Goal: Information Seeking & Learning: Check status

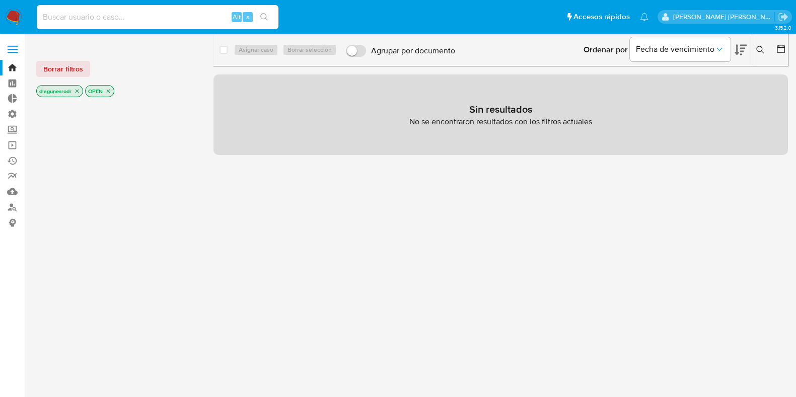
click at [118, 19] on input at bounding box center [158, 17] width 242 height 13
paste input "1722791609"
type input "1722791609"
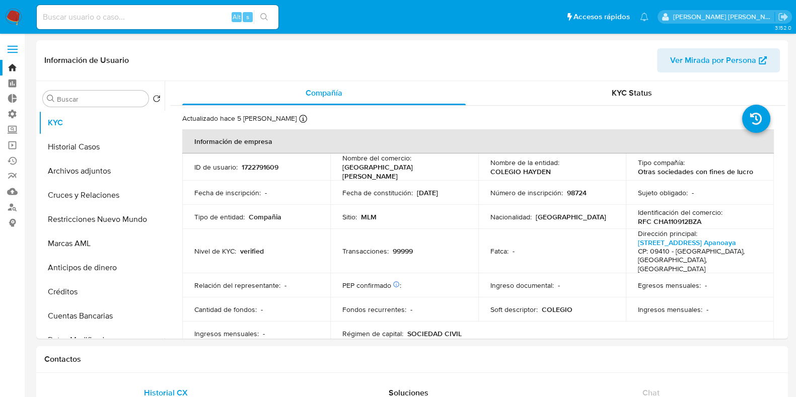
select select "10"
click at [69, 218] on button "Restricciones Nuevo Mundo" at bounding box center [98, 219] width 118 height 24
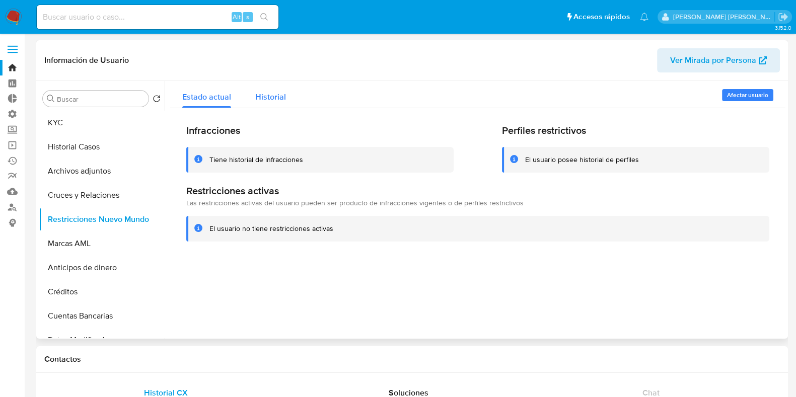
click at [269, 97] on span "Historial" at bounding box center [270, 97] width 31 height 12
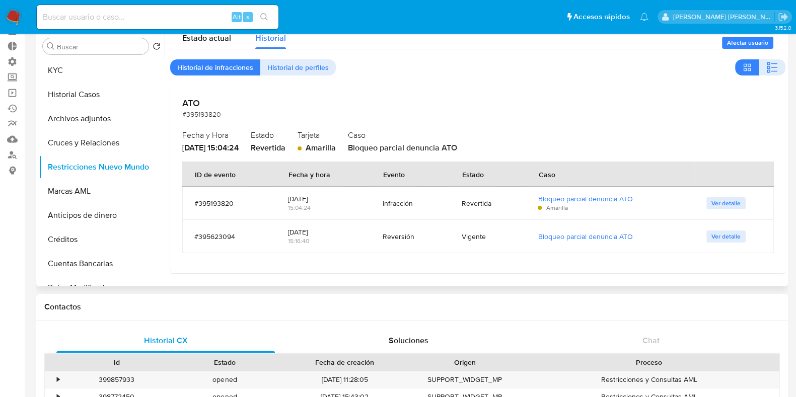
scroll to position [55, 0]
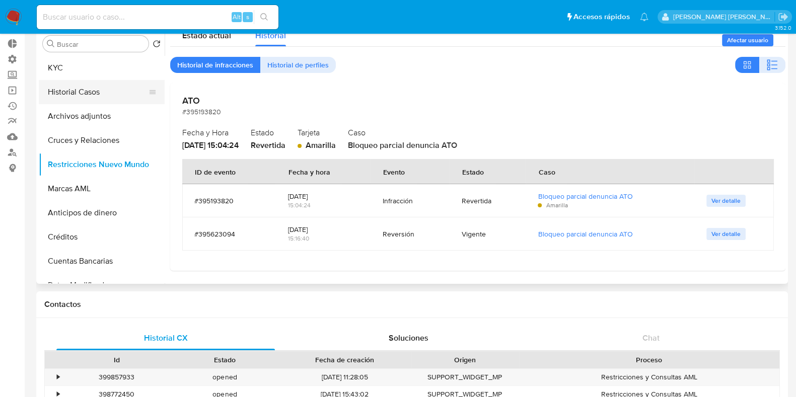
click at [81, 90] on button "Historial Casos" at bounding box center [98, 92] width 118 height 24
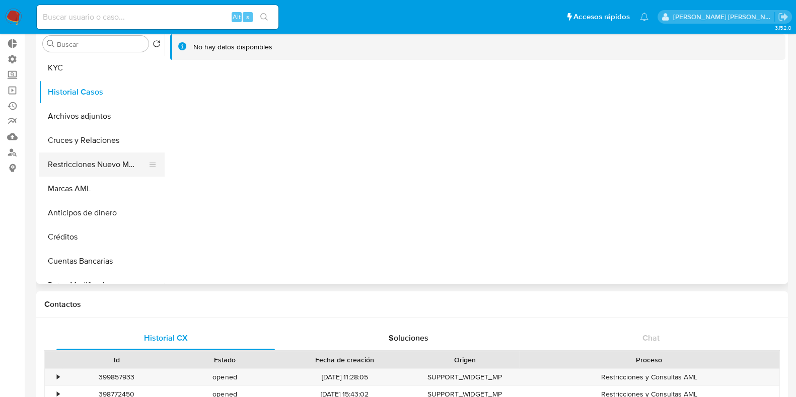
click at [80, 166] on button "Restricciones Nuevo Mundo" at bounding box center [98, 165] width 118 height 24
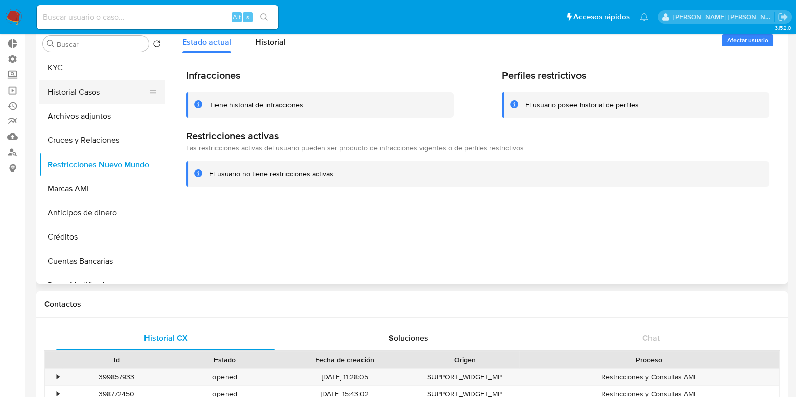
click at [59, 92] on button "Historial Casos" at bounding box center [98, 92] width 118 height 24
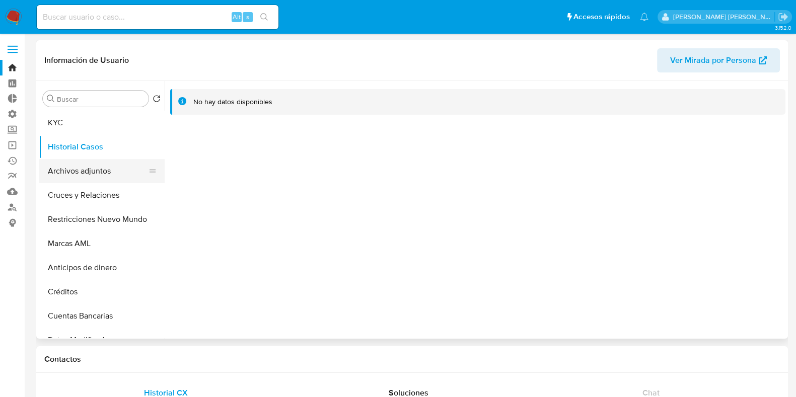
click at [78, 174] on button "Archivos adjuntos" at bounding box center [98, 171] width 118 height 24
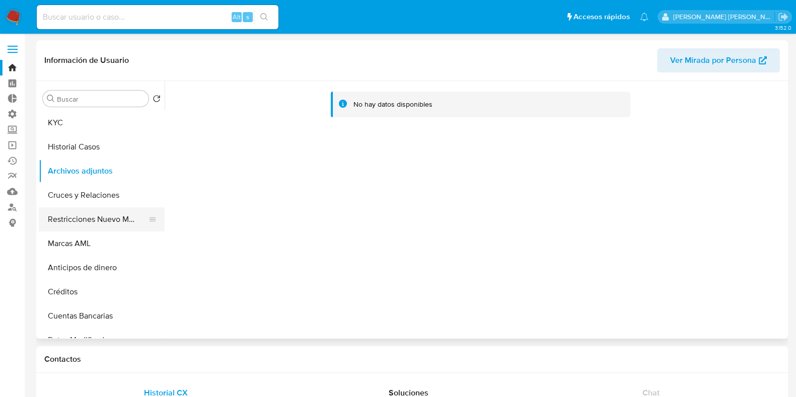
click at [97, 226] on button "Restricciones Nuevo Mundo" at bounding box center [98, 219] width 118 height 24
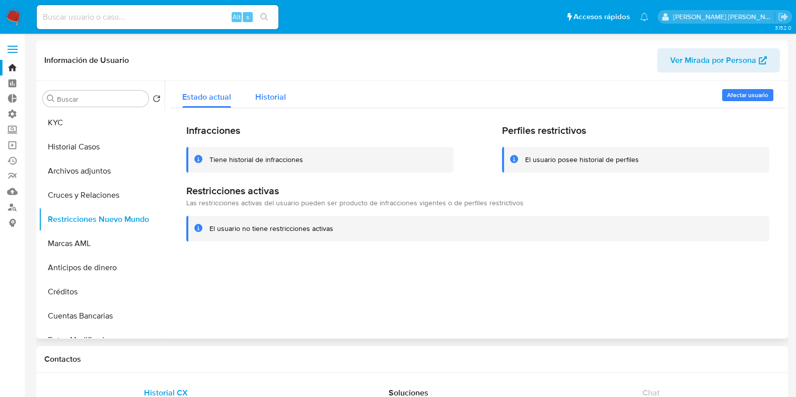
click at [267, 99] on span "Historial" at bounding box center [270, 97] width 31 height 12
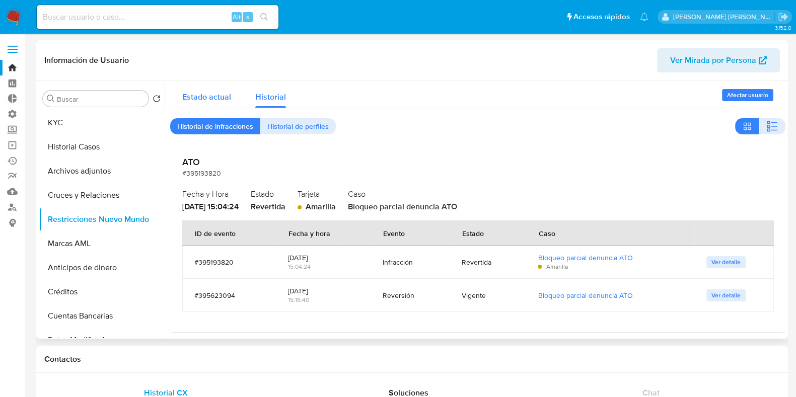
click at [227, 93] on span "Estado actual" at bounding box center [206, 97] width 49 height 12
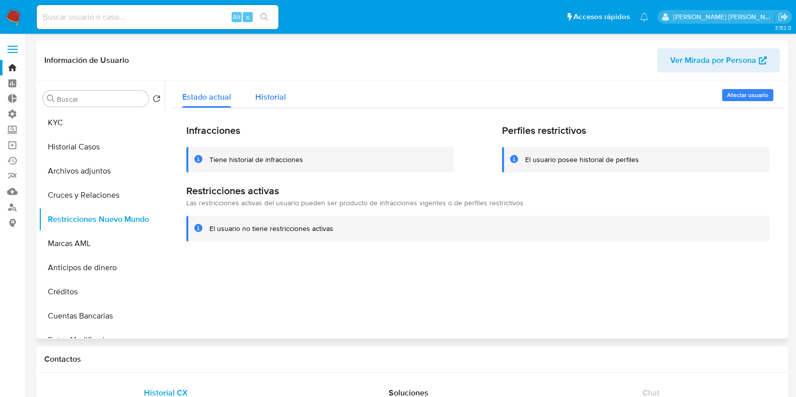
click at [273, 95] on span "Historial" at bounding box center [270, 97] width 31 height 12
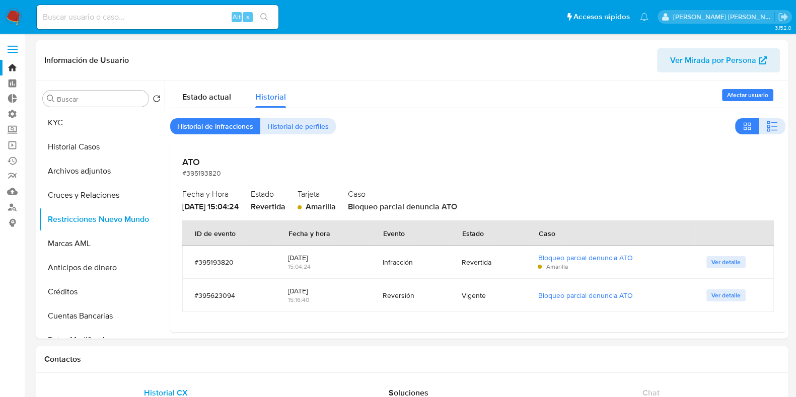
scroll to position [7, 0]
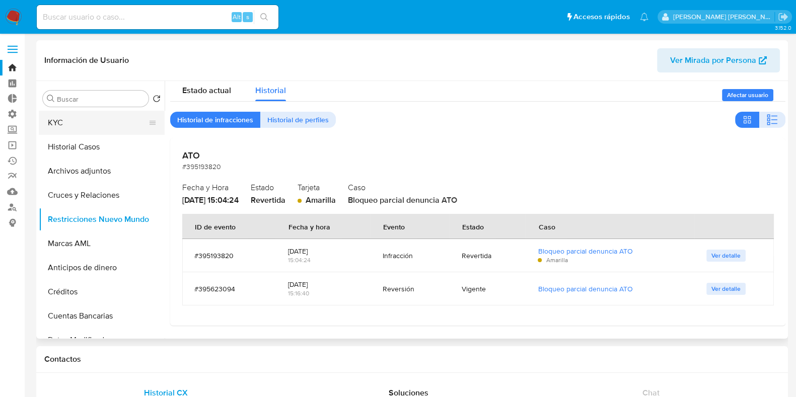
click at [68, 123] on button "KYC" at bounding box center [98, 123] width 118 height 24
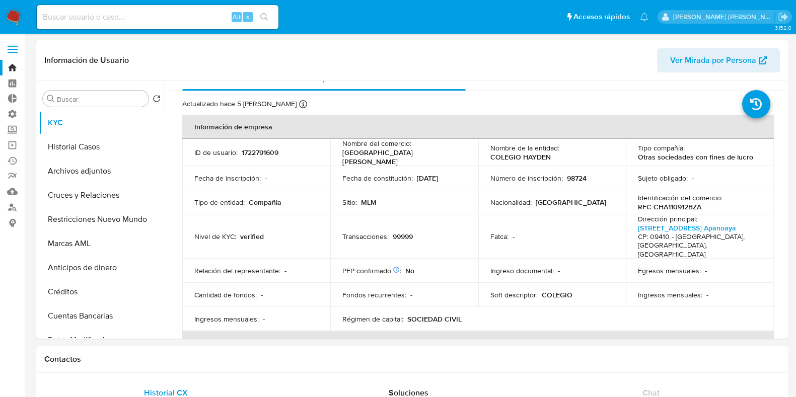
scroll to position [16, 0]
click at [90, 144] on button "Historial Casos" at bounding box center [98, 147] width 118 height 24
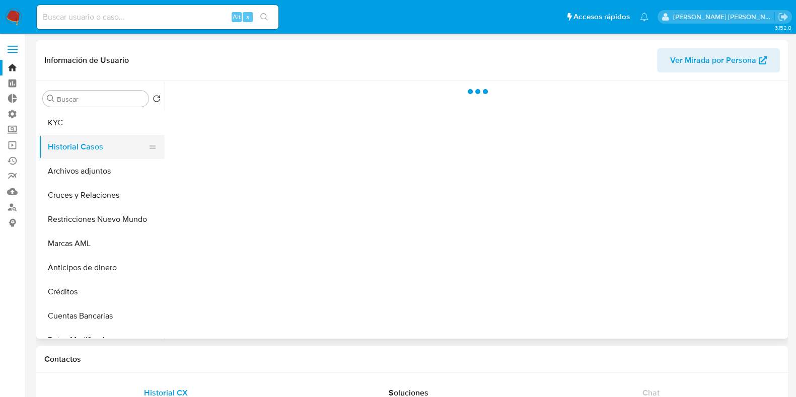
scroll to position [0, 0]
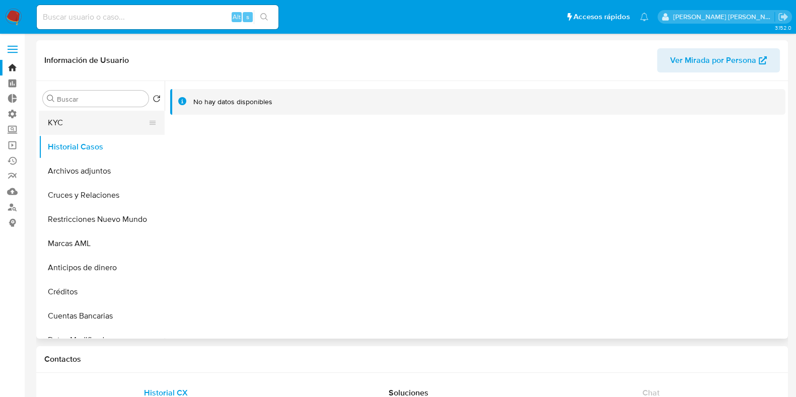
click at [85, 125] on button "KYC" at bounding box center [98, 123] width 118 height 24
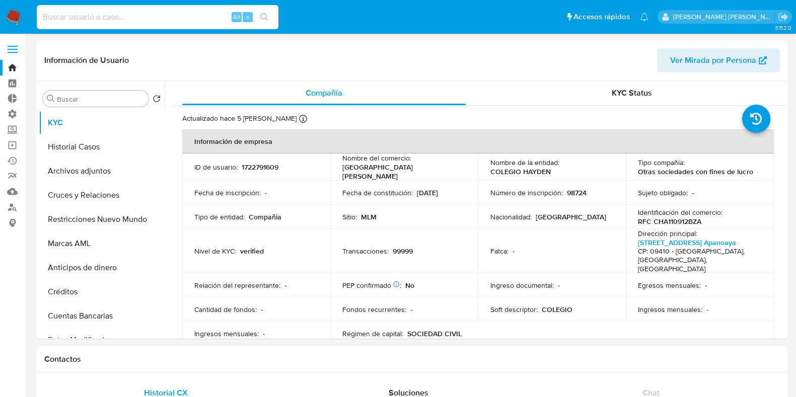
click at [88, 11] on input at bounding box center [158, 17] width 242 height 13
paste input "1722791609"
type input "1722791609"
click at [71, 153] on button "Historial Casos" at bounding box center [98, 147] width 118 height 24
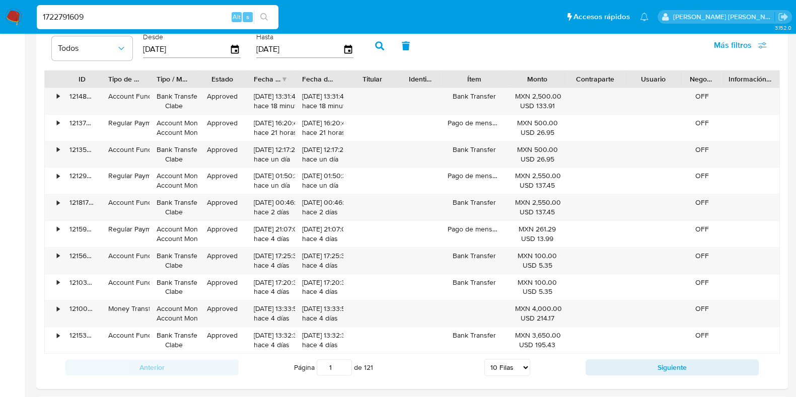
scroll to position [998, 0]
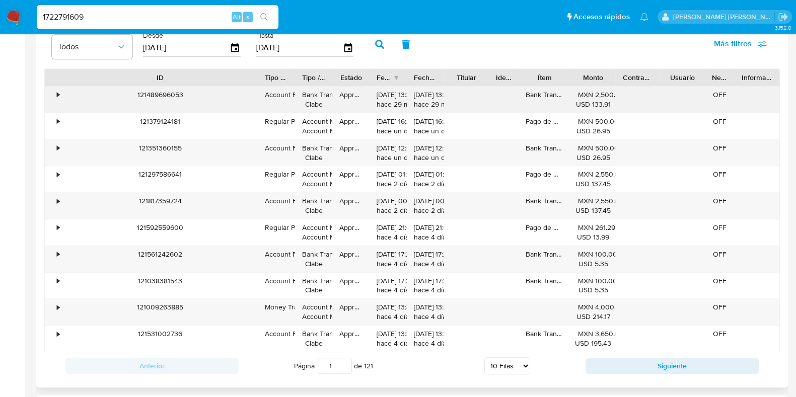
drag, startPoint x: 106, startPoint y: 68, endPoint x: 262, endPoint y: 87, distance: 157.7
click at [262, 87] on div "ID Tipo de operación Tipo / Método Estado Fecha de creación Fecha de aprobación…" at bounding box center [412, 210] width 736 height 284
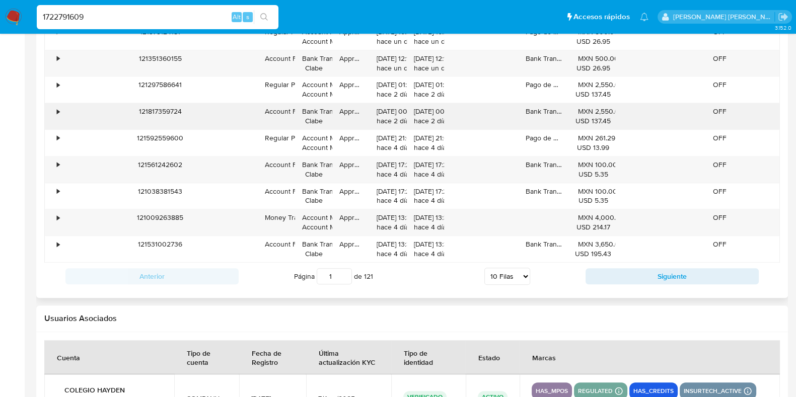
scroll to position [1088, 0]
click at [526, 274] on select "5 [PERSON_NAME] 10 [PERSON_NAME] 20 [PERSON_NAME] 25 [PERSON_NAME] 50 [PERSON_N…" at bounding box center [507, 275] width 46 height 17
select select "100"
click at [484, 267] on select "5 [PERSON_NAME] 10 [PERSON_NAME] 20 [PERSON_NAME] 25 [PERSON_NAME] 50 [PERSON_N…" at bounding box center [507, 275] width 46 height 17
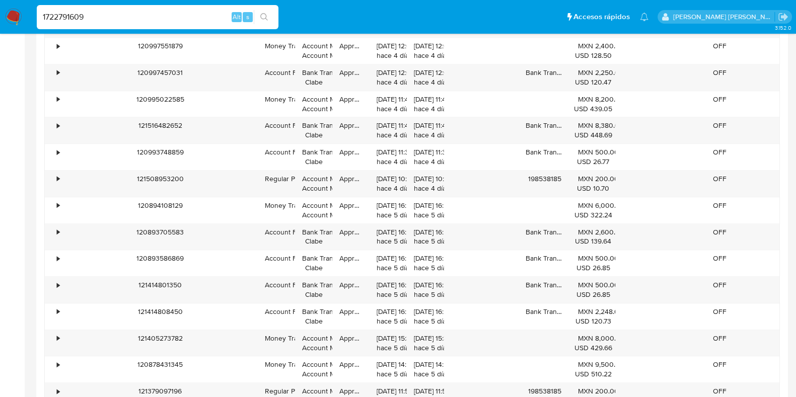
scroll to position [1893, 0]
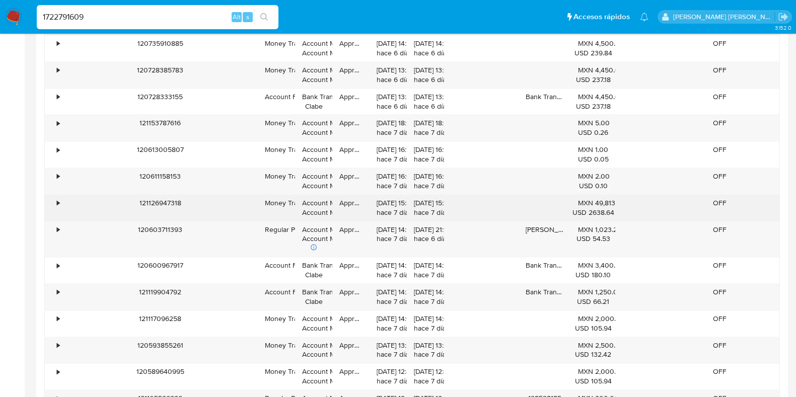
click at [58, 200] on div "•" at bounding box center [58, 203] width 3 height 10
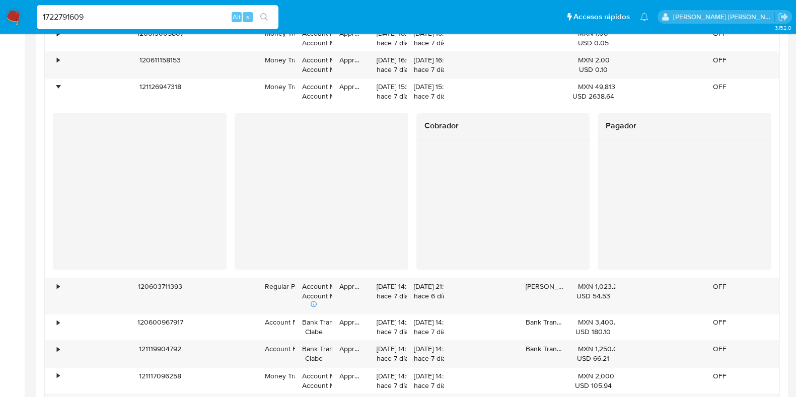
scroll to position [2009, 0]
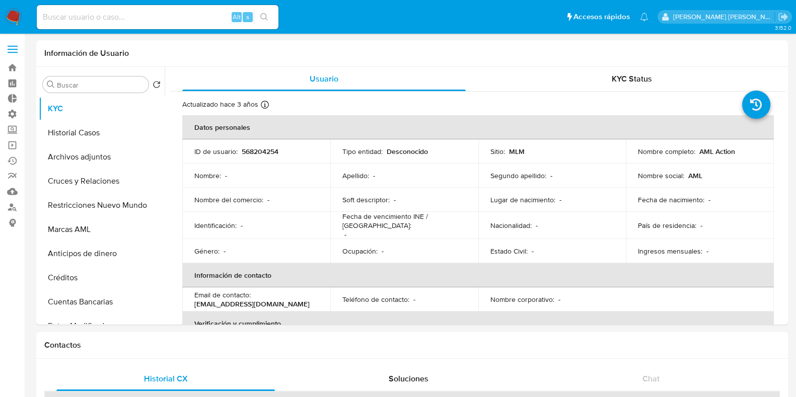
select select "10"
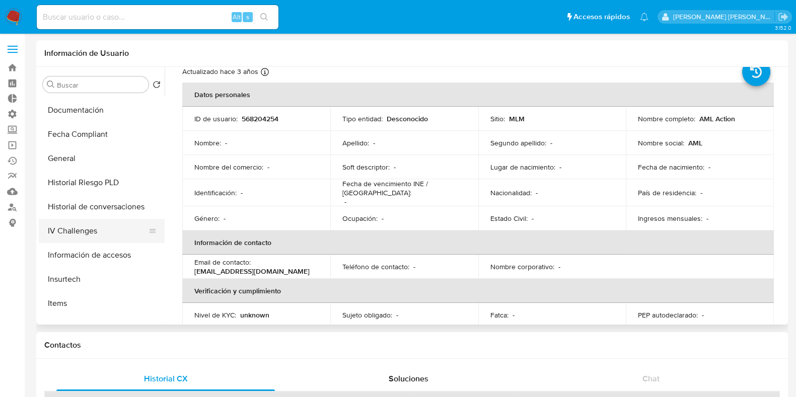
scroll to position [401, 0]
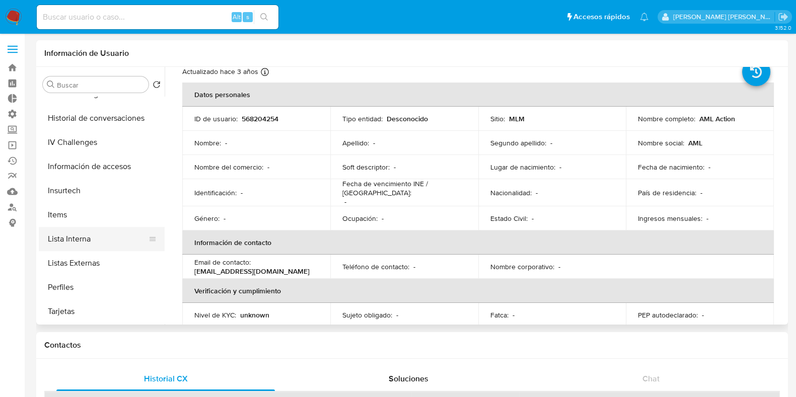
click at [75, 240] on button "Lista Interna" at bounding box center [98, 239] width 118 height 24
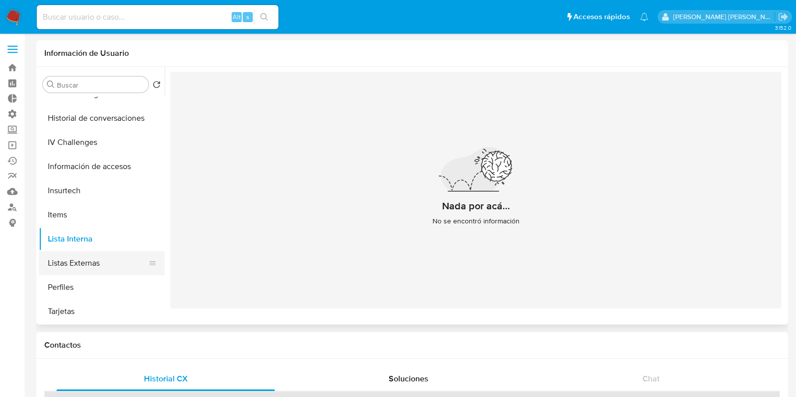
click at [92, 258] on button "Listas Externas" at bounding box center [98, 263] width 118 height 24
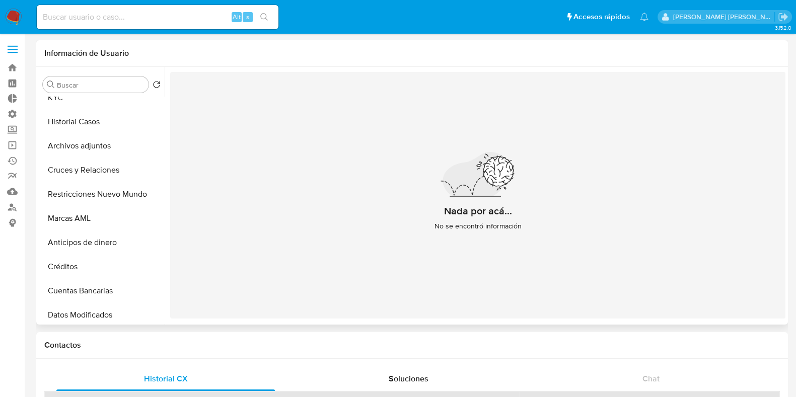
scroll to position [0, 0]
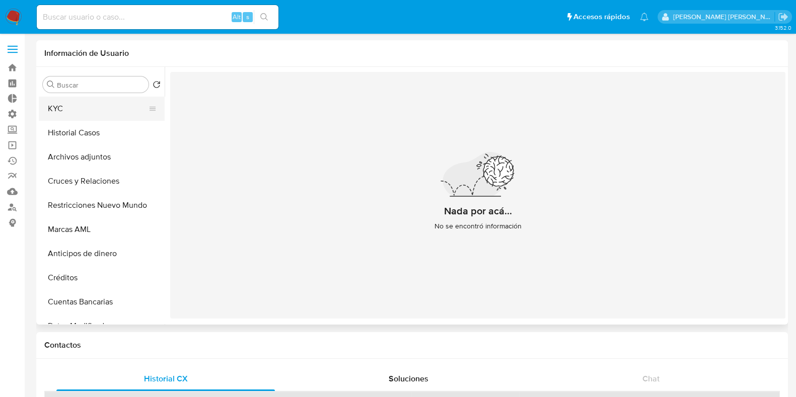
click at [71, 109] on button "KYC" at bounding box center [98, 109] width 118 height 24
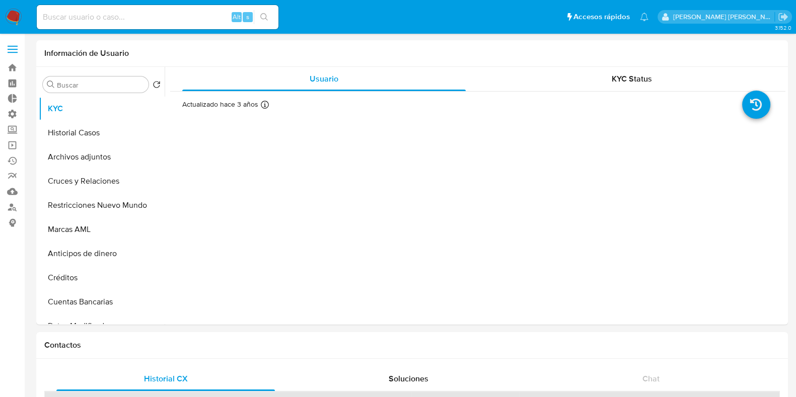
select select "10"
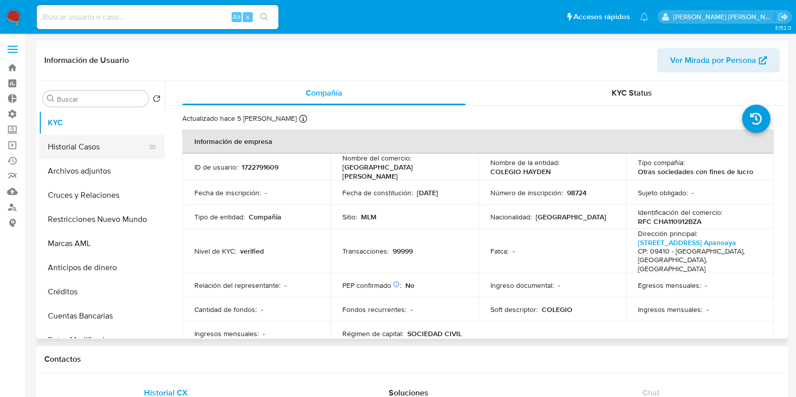
click at [73, 152] on button "Historial Casos" at bounding box center [98, 147] width 118 height 24
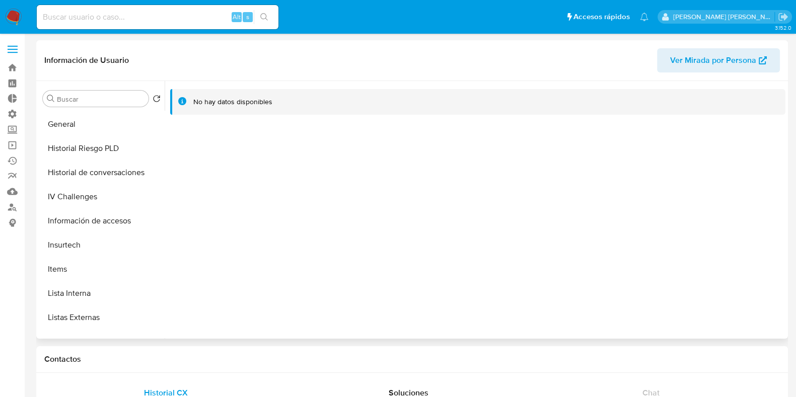
scroll to position [363, 0]
click at [77, 292] on button "Lista Interna" at bounding box center [98, 292] width 118 height 24
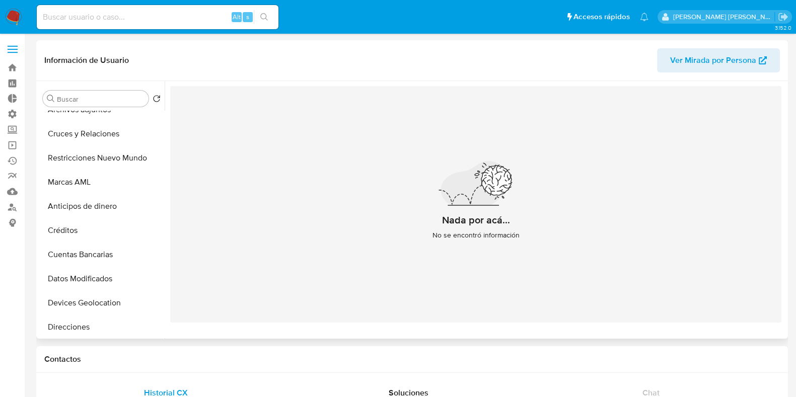
scroll to position [58, 0]
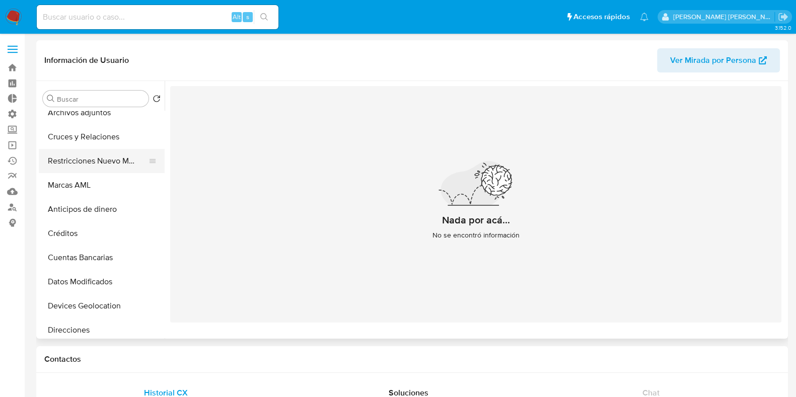
click at [123, 156] on button "Restricciones Nuevo Mundo" at bounding box center [98, 161] width 118 height 24
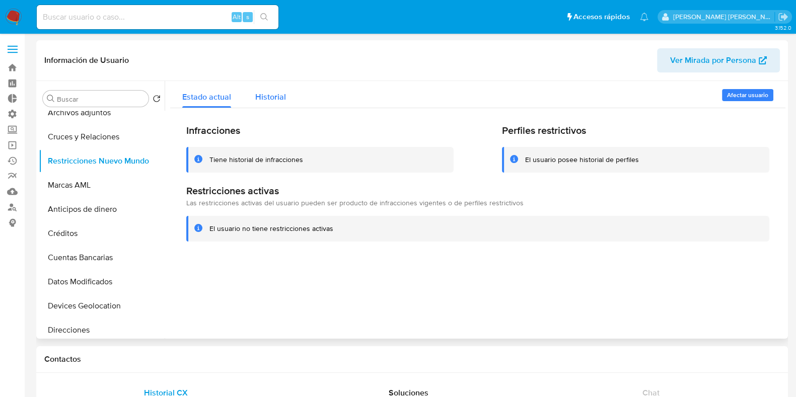
click at [267, 95] on span "Historial" at bounding box center [270, 97] width 31 height 12
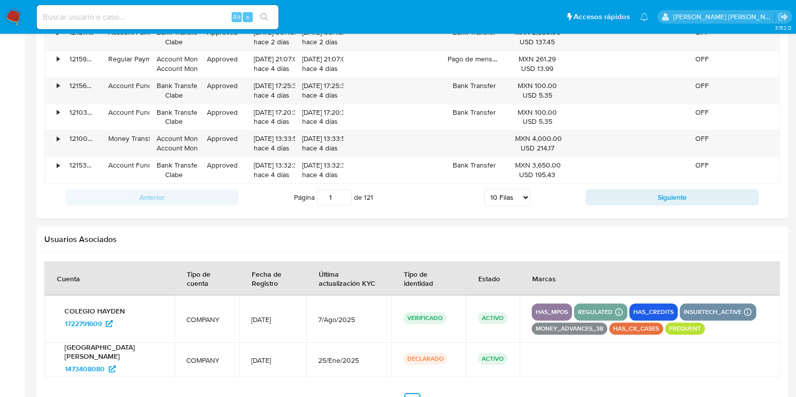
scroll to position [1162, 0]
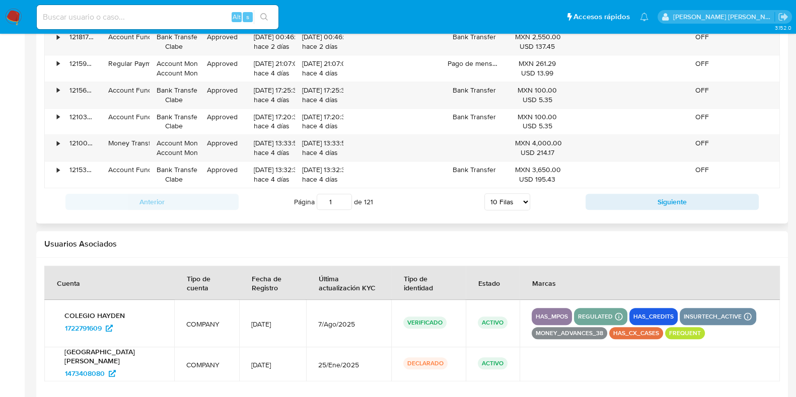
click at [530, 202] on select "5 [PERSON_NAME] 10 [PERSON_NAME] 20 [PERSON_NAME] 25 [PERSON_NAME] 50 [PERSON_N…" at bounding box center [507, 201] width 46 height 17
select select "100"
click at [484, 193] on select "5 [PERSON_NAME] 10 [PERSON_NAME] 20 [PERSON_NAME] 25 [PERSON_NAME] 50 [PERSON_N…" at bounding box center [507, 201] width 46 height 17
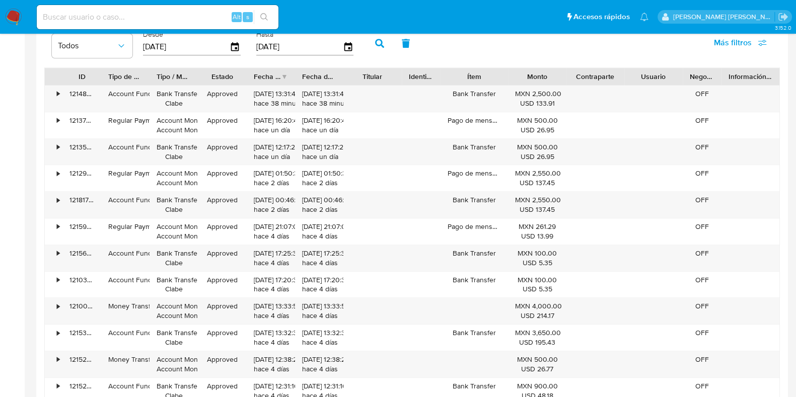
scroll to position [997, 0]
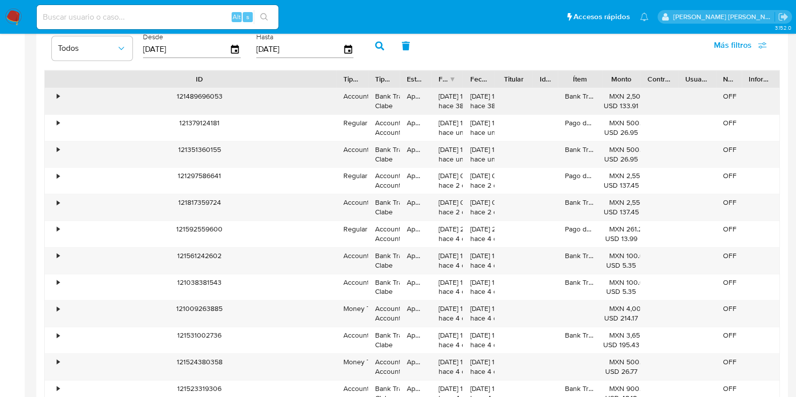
drag, startPoint x: 107, startPoint y: 77, endPoint x: 342, endPoint y: 98, distance: 236.1
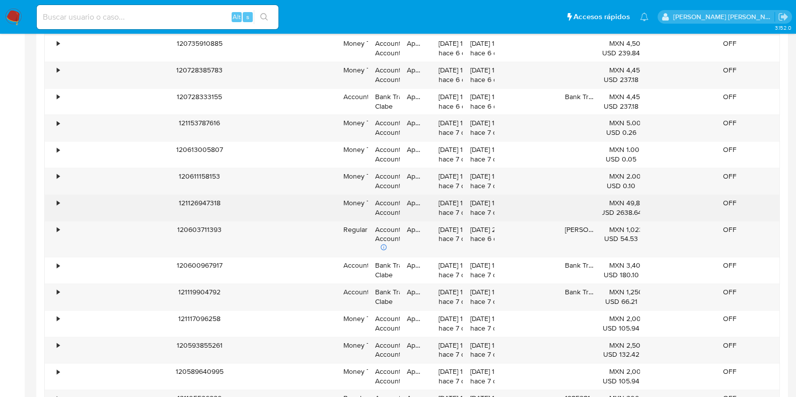
click at [58, 204] on div "•" at bounding box center [54, 208] width 18 height 26
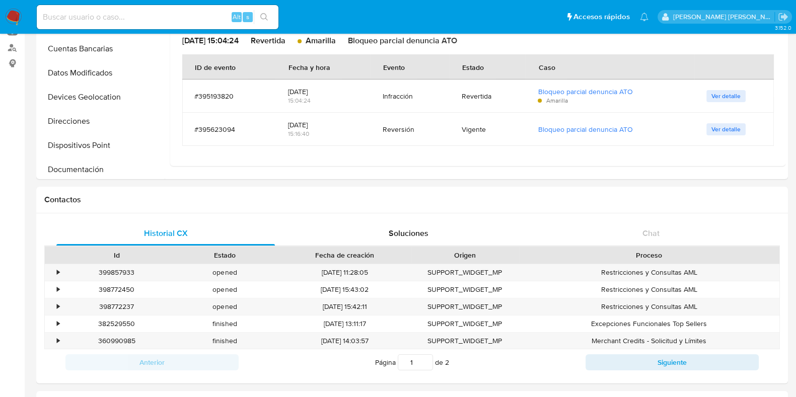
scroll to position [161, 0]
click at [417, 233] on span "Soluciones" at bounding box center [409, 233] width 40 height 12
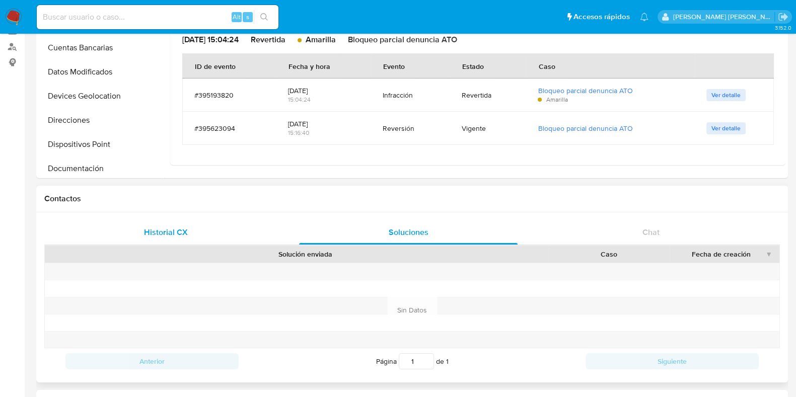
scroll to position [249, 0]
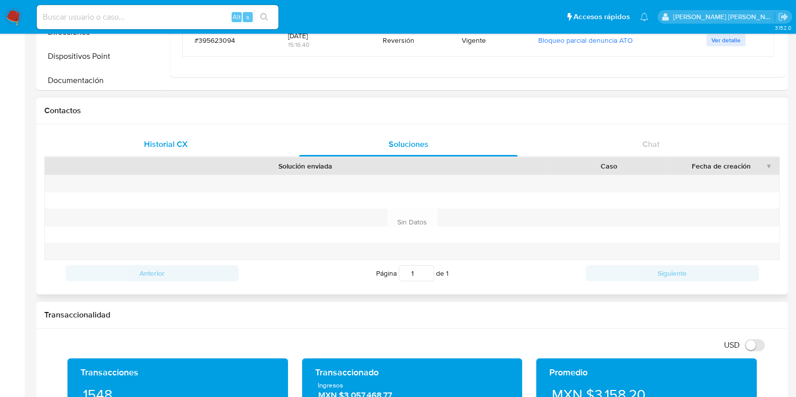
click at [149, 140] on span "Historial CX" at bounding box center [166, 144] width 44 height 12
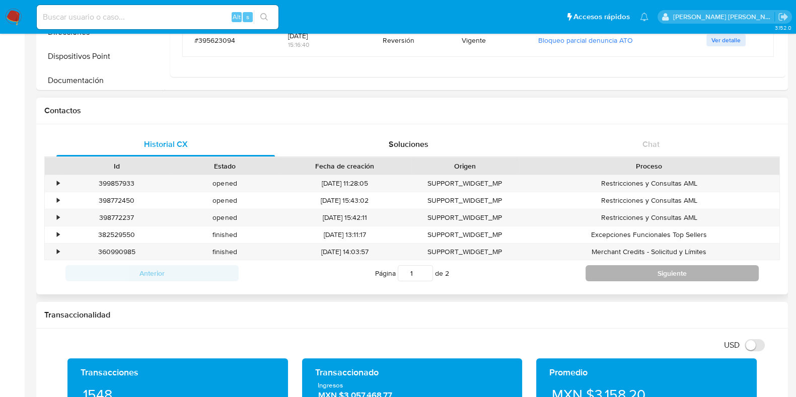
click at [641, 273] on button "Siguiente" at bounding box center [672, 273] width 173 height 16
type input "2"
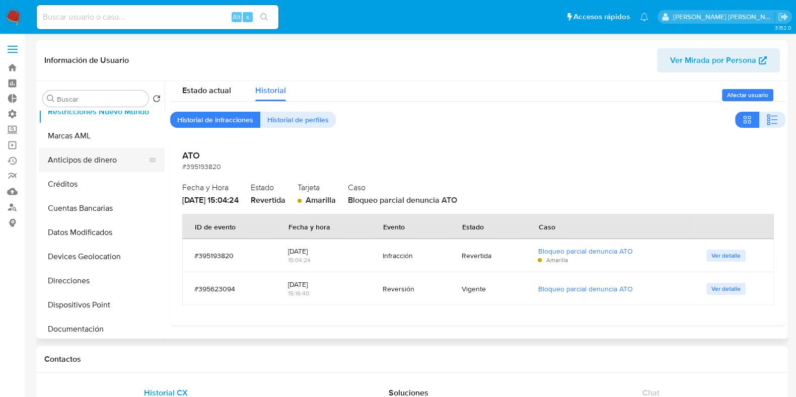
scroll to position [0, 0]
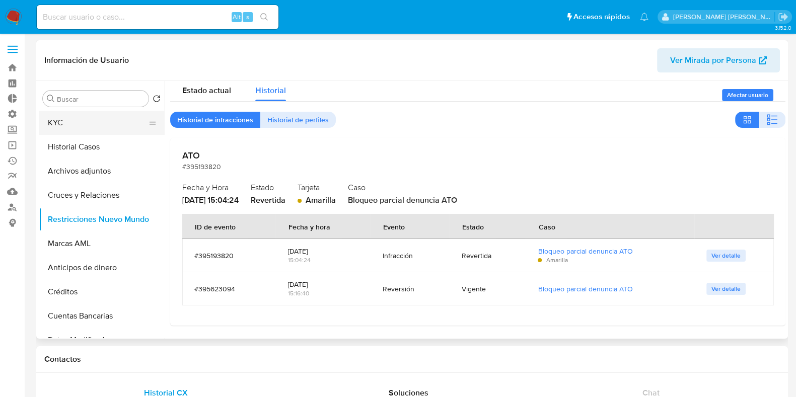
click at [59, 123] on button "KYC" at bounding box center [98, 123] width 118 height 24
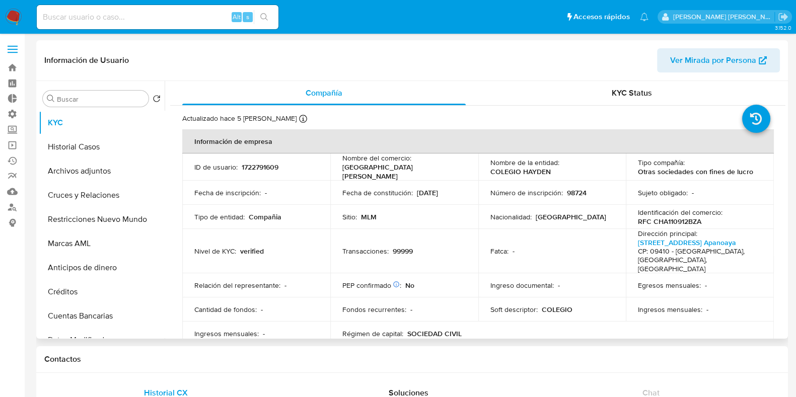
click at [261, 167] on p "1722791609" at bounding box center [260, 167] width 37 height 9
copy p "1722791609"
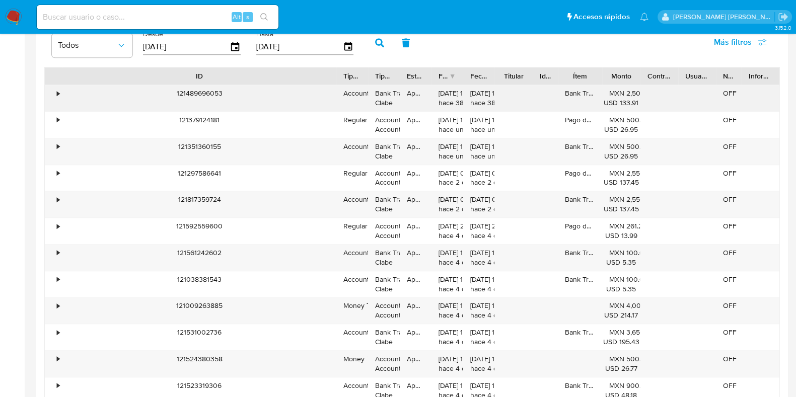
scroll to position [977, 0]
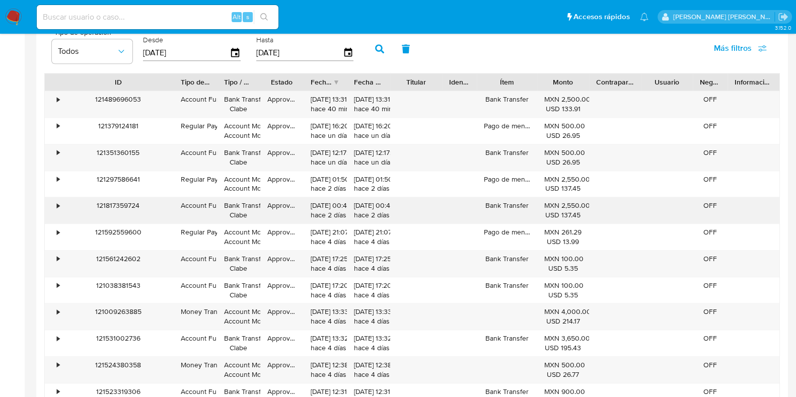
drag, startPoint x: 343, startPoint y: 82, endPoint x: 267, endPoint y: 203, distance: 143.5
click at [165, 85] on div at bounding box center [174, 82] width 18 height 17
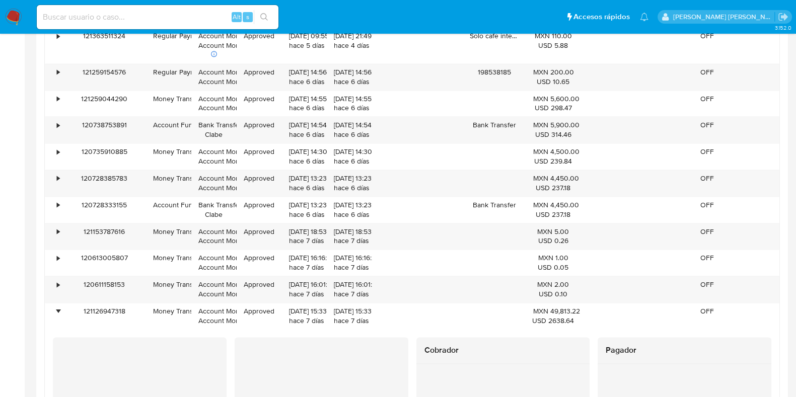
scroll to position [1767, 0]
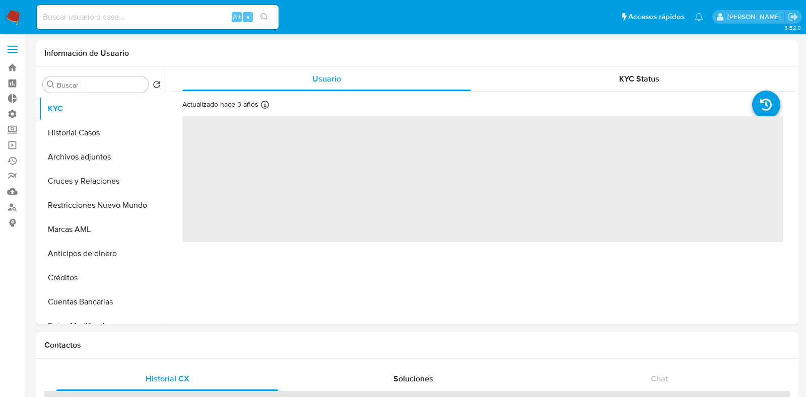
select select "10"
